Goal: Find specific page/section: Find specific page/section

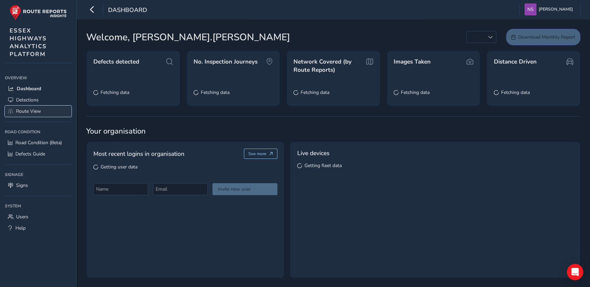
drag, startPoint x: 0, startPoint y: 0, endPoint x: 29, endPoint y: 109, distance: 112.8
click at [29, 109] on span "Route View" at bounding box center [28, 111] width 25 height 6
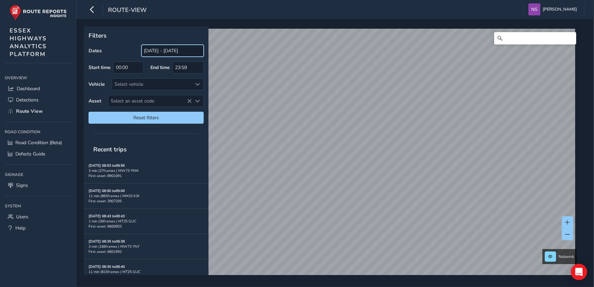
click at [147, 51] on input "[DATE] - [DATE]" at bounding box center [173, 51] width 62 height 12
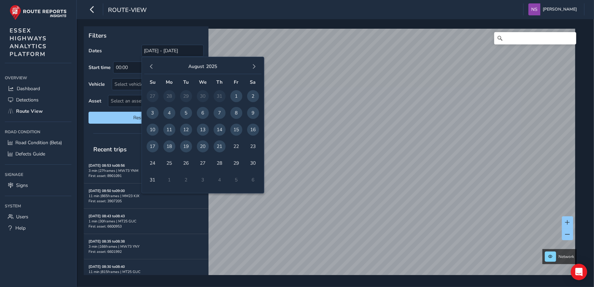
click at [167, 147] on span "18" at bounding box center [169, 147] width 12 height 12
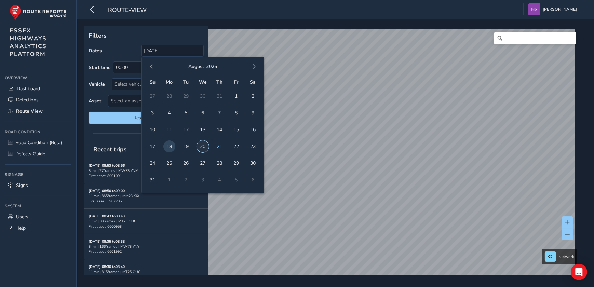
click at [206, 147] on span "20" at bounding box center [203, 147] width 12 height 12
click at [204, 147] on span "20" at bounding box center [203, 147] width 12 height 12
click at [187, 50] on input "[DATE]" at bounding box center [173, 51] width 62 height 12
click at [171, 144] on span "18" at bounding box center [169, 147] width 12 height 12
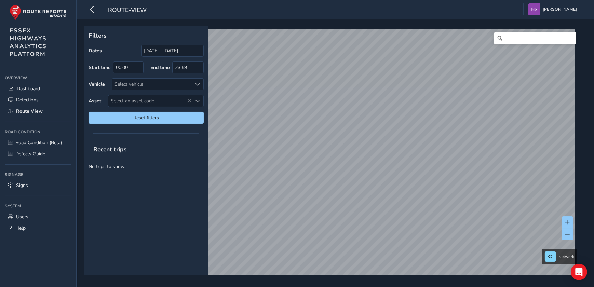
click at [199, 146] on span "20" at bounding box center [203, 147] width 12 height 12
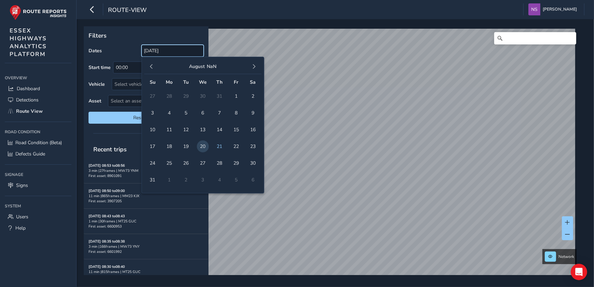
drag, startPoint x: 175, startPoint y: 50, endPoint x: 117, endPoint y: 46, distance: 58.3
click at [117, 46] on div "Dates [DATE]" at bounding box center [146, 51] width 115 height 12
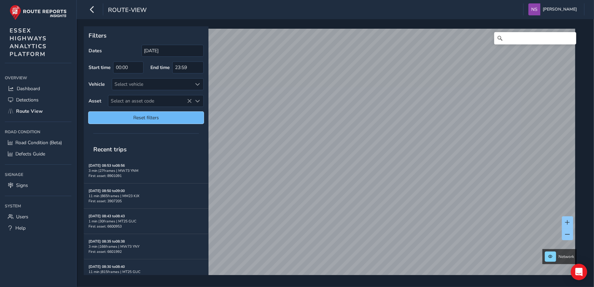
click at [130, 116] on span "Reset filters" at bounding box center [146, 118] width 105 height 6
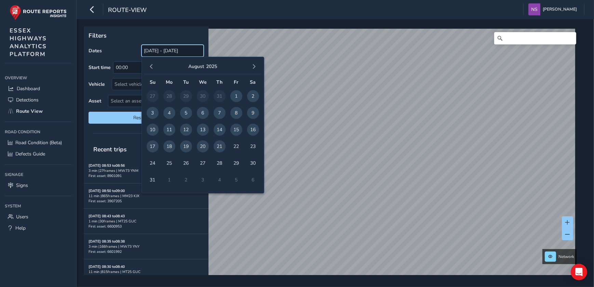
click at [164, 51] on input "[DATE] - [DATE]" at bounding box center [173, 51] width 62 height 12
click at [173, 147] on span "18" at bounding box center [169, 147] width 12 height 12
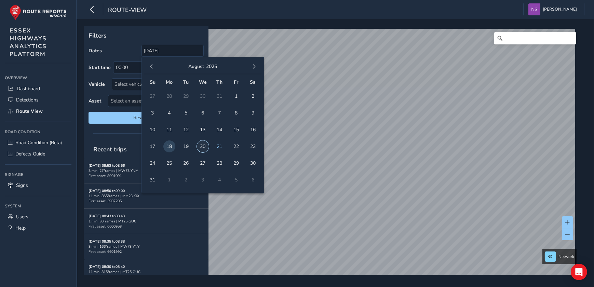
click at [198, 146] on span "20" at bounding box center [203, 147] width 12 height 12
type input "[DATE] - [DATE]"
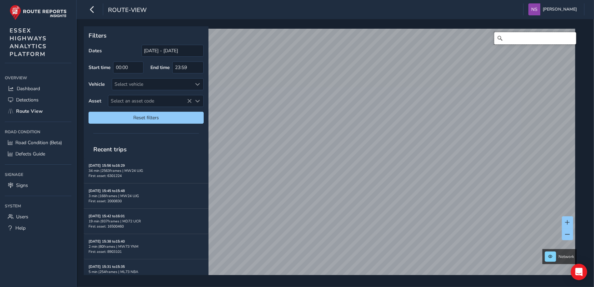
click at [503, 38] on input "Search" at bounding box center [536, 38] width 82 height 12
type input "d"
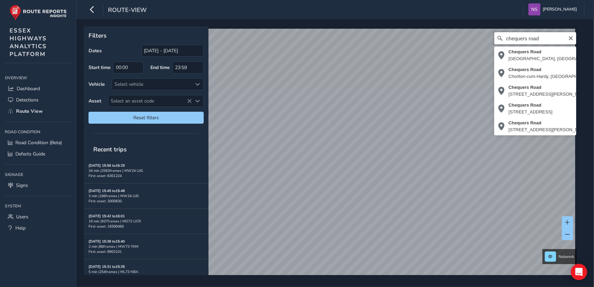
click at [459, 42] on div "[GEOGRAPHIC_DATA], [GEOGRAPHIC_DATA] [GEOGRAPHIC_DATA], [GEOGRAPHIC_DATA], [GEO…" at bounding box center [333, 156] width 494 height 254
click at [401, 44] on div "[GEOGRAPHIC_DATA] [GEOGRAPHIC_DATA], [GEOGRAPHIC_DATA], [GEOGRAPHIC_DATA] [GEOG…" at bounding box center [333, 156] width 494 height 254
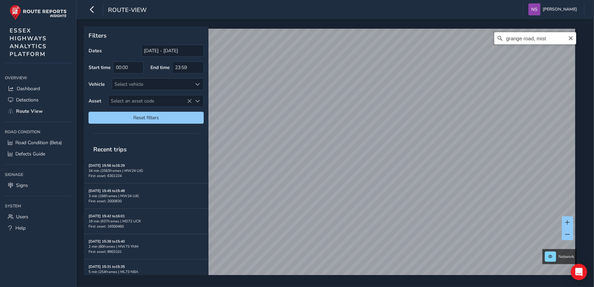
drag, startPoint x: 550, startPoint y: 38, endPoint x: 532, endPoint y: 38, distance: 17.8
click at [532, 38] on input "grange road, mist" at bounding box center [536, 38] width 82 height 12
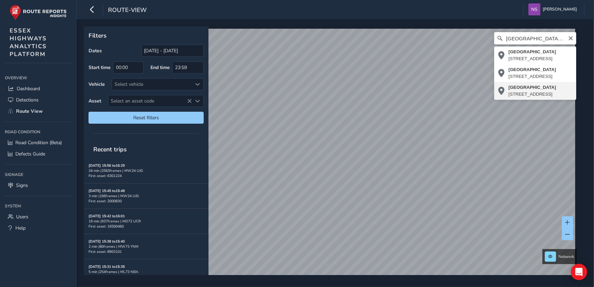
type input "[STREET_ADDRESS]"
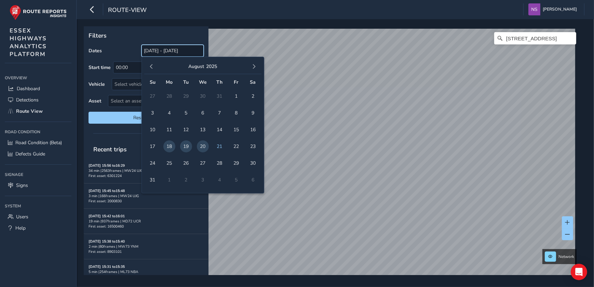
click at [173, 47] on input "[DATE] - [DATE]" at bounding box center [173, 51] width 62 height 12
click at [168, 130] on span "11" at bounding box center [169, 130] width 12 height 12
click at [219, 146] on span "21" at bounding box center [220, 147] width 12 height 12
click at [164, 53] on input "[DATE] - [DATE]" at bounding box center [173, 51] width 62 height 12
click at [150, 69] on button "button" at bounding box center [152, 67] width 10 height 10
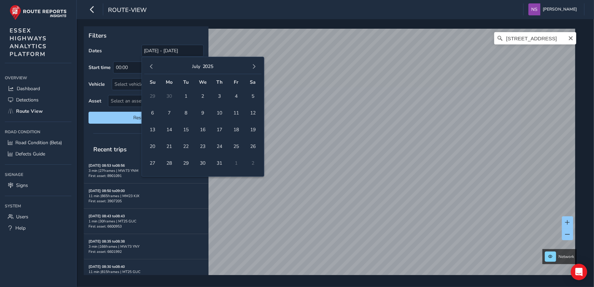
click at [150, 69] on button "button" at bounding box center [152, 67] width 10 height 10
click at [151, 69] on button "button" at bounding box center [152, 67] width 10 height 10
click at [167, 114] on span "7" at bounding box center [169, 113] width 12 height 12
click at [257, 64] on button "button" at bounding box center [255, 67] width 10 height 10
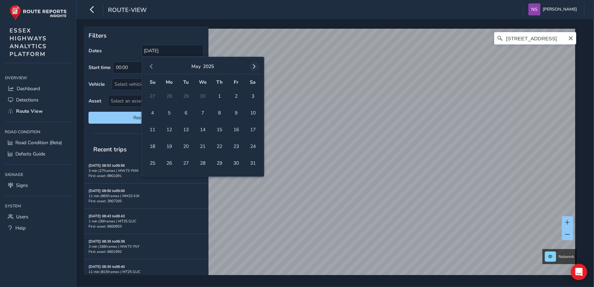
click at [257, 66] on button "button" at bounding box center [255, 67] width 10 height 10
click at [222, 164] on span "28" at bounding box center [220, 163] width 12 height 12
type input "[DATE] - [DATE]"
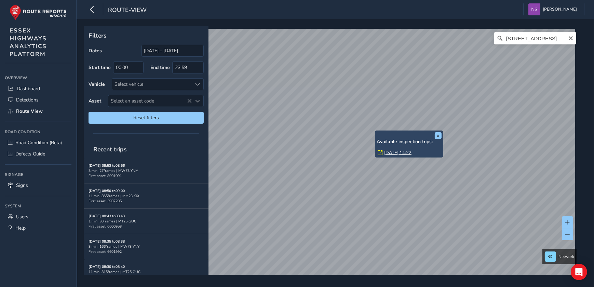
click at [377, 131] on div "x Available inspection trips: [GEOGRAPHIC_DATA][DATE] 14:22" at bounding box center [409, 144] width 68 height 27
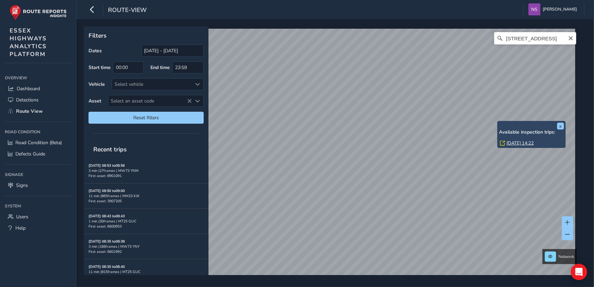
click at [498, 123] on div "x Available inspection trips: [GEOGRAPHIC_DATA][DATE] 14:22" at bounding box center [532, 134] width 68 height 27
